Goal: Navigation & Orientation: Find specific page/section

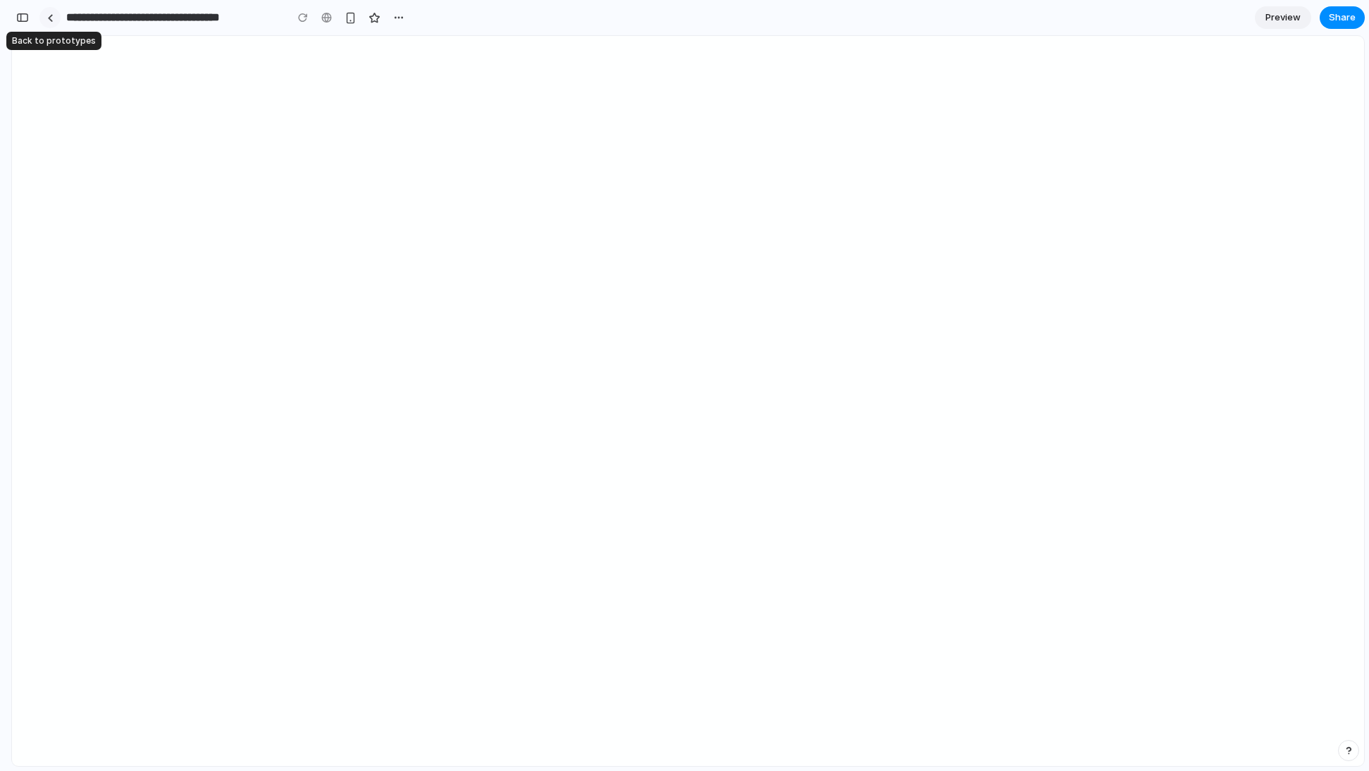
click at [50, 22] on link at bounding box center [49, 17] width 21 height 21
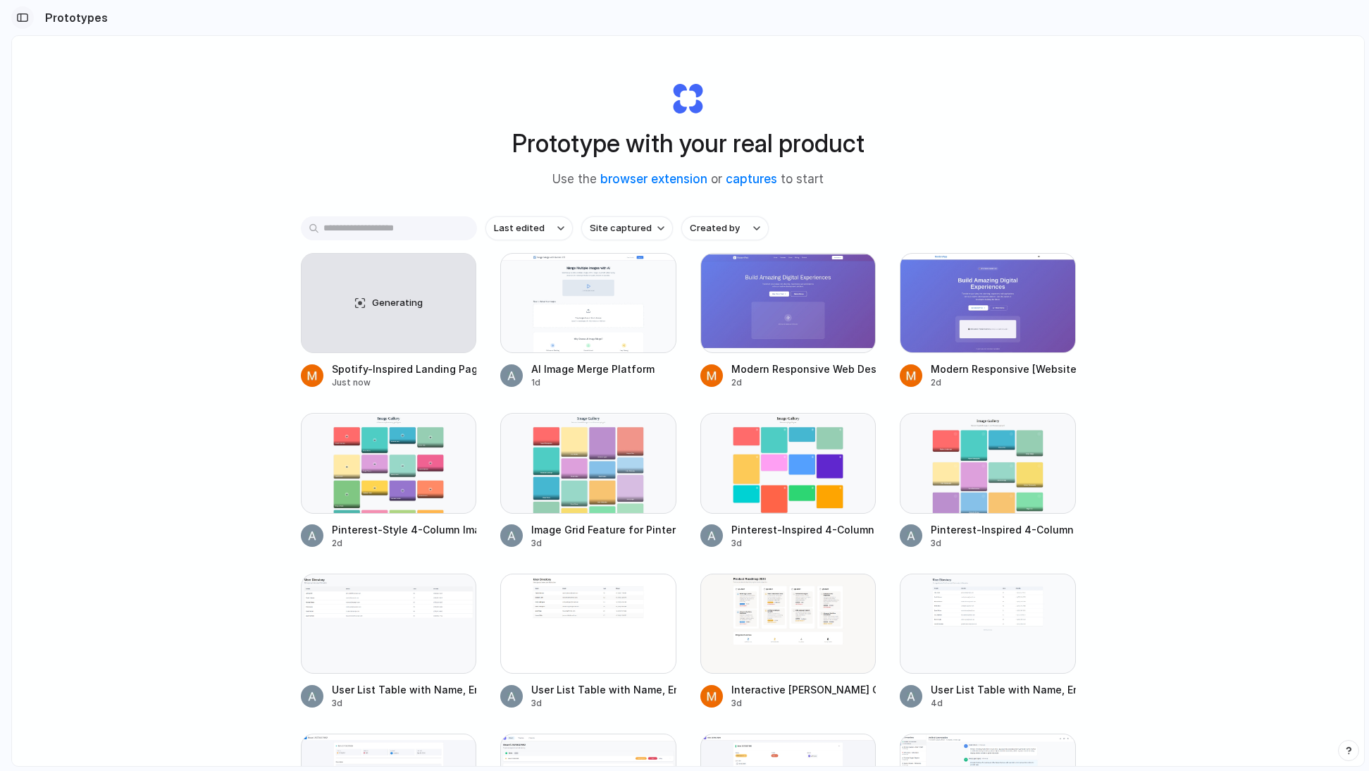
click at [17, 13] on div "button" at bounding box center [22, 18] width 13 height 10
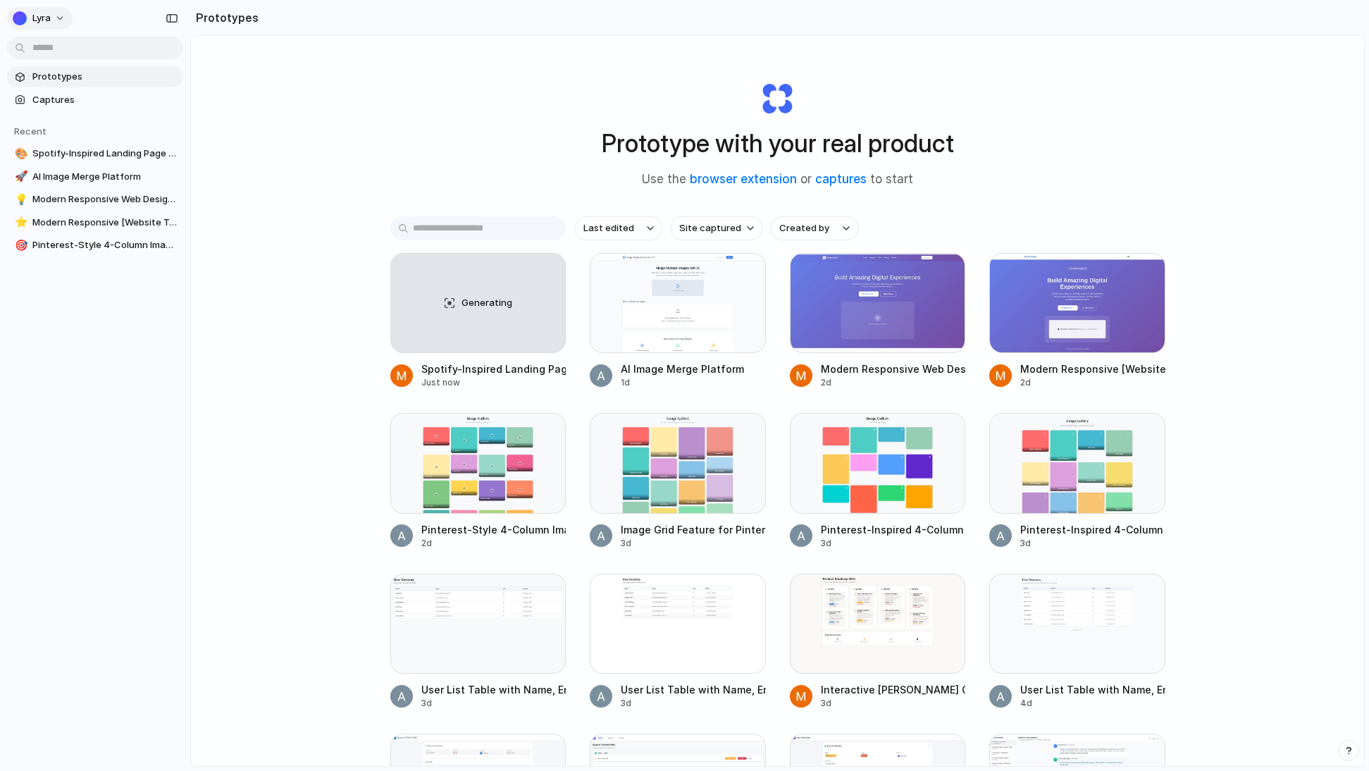
click at [39, 18] on span "Lyra" at bounding box center [41, 18] width 18 height 14
click at [364, 111] on div "Settings Invite members Change theme Sign out" at bounding box center [684, 385] width 1369 height 771
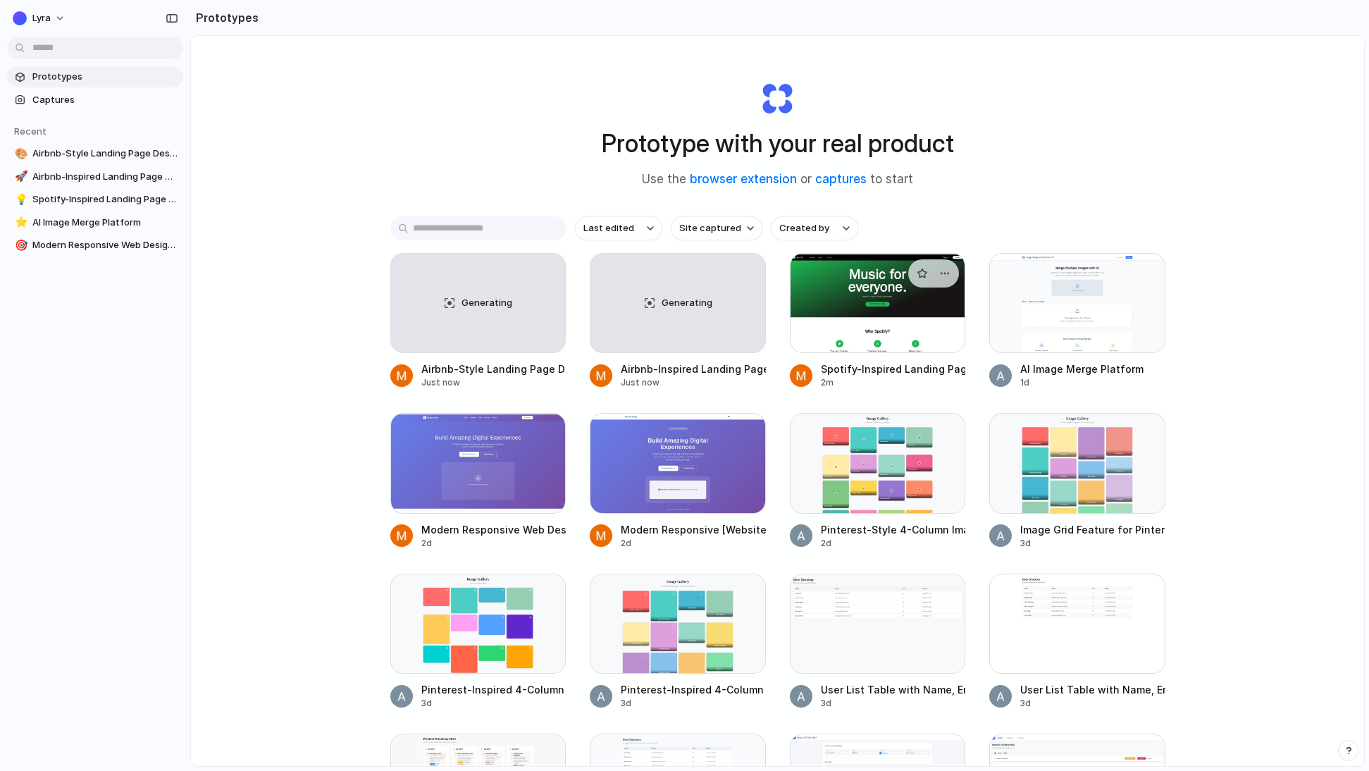
click at [809, 285] on div at bounding box center [878, 303] width 176 height 100
